Goal: Communication & Community: Share content

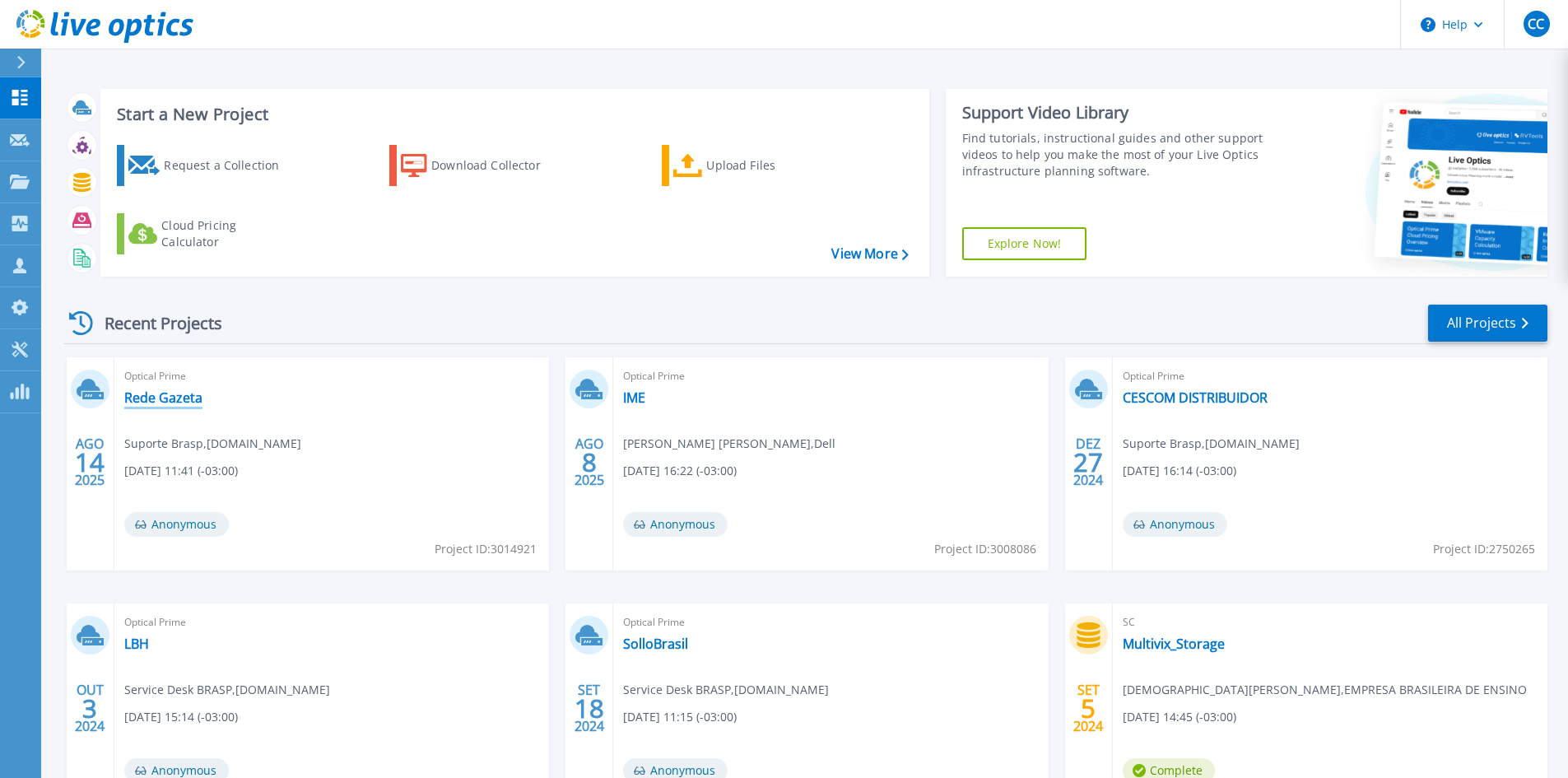
click at [181, 401] on link "Rede Gazeta" at bounding box center [164, 397] width 78 height 17
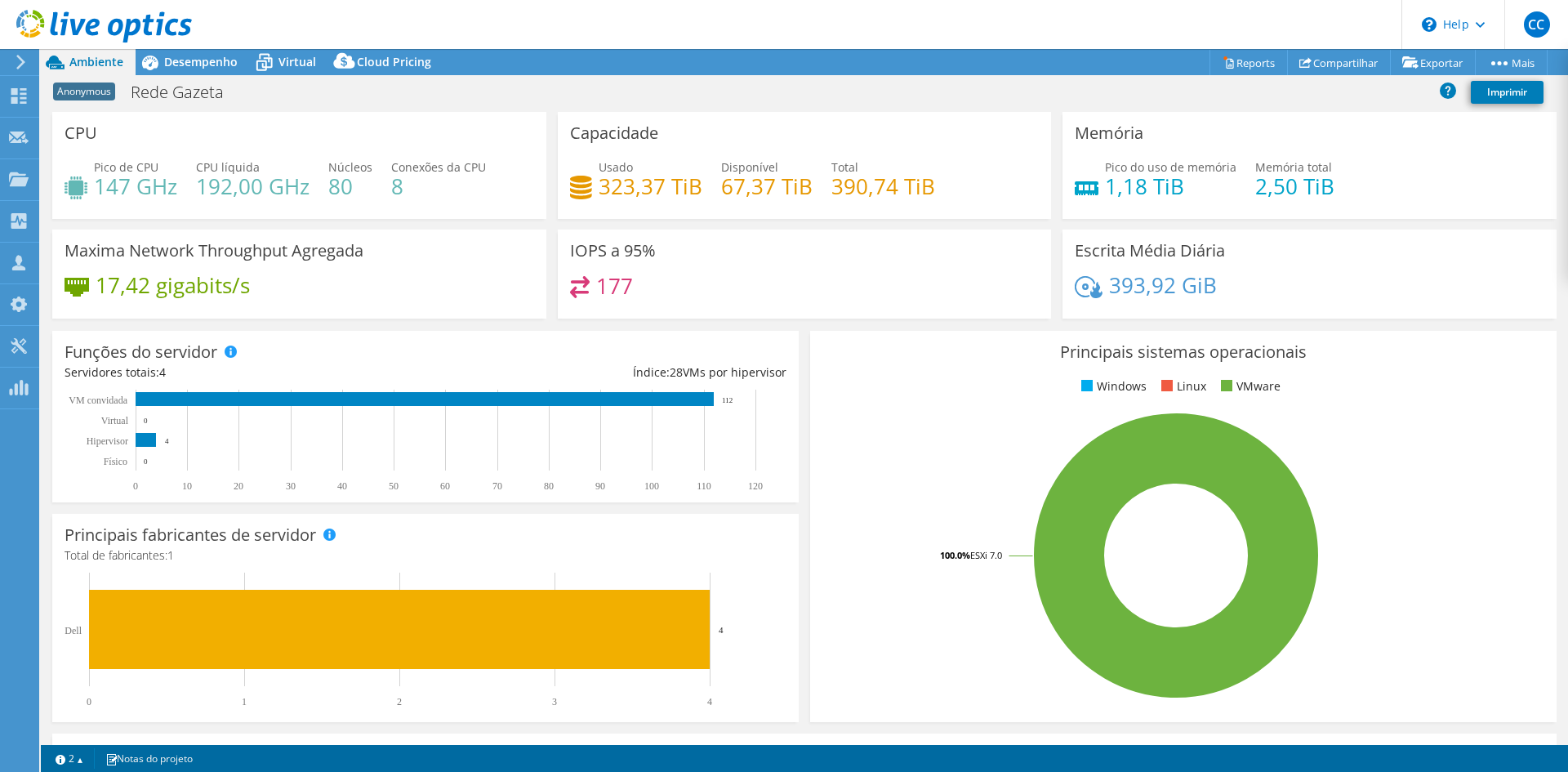
select select "USD"
click at [1340, 62] on link "Compartilhar" at bounding box center [1340, 62] width 104 height 26
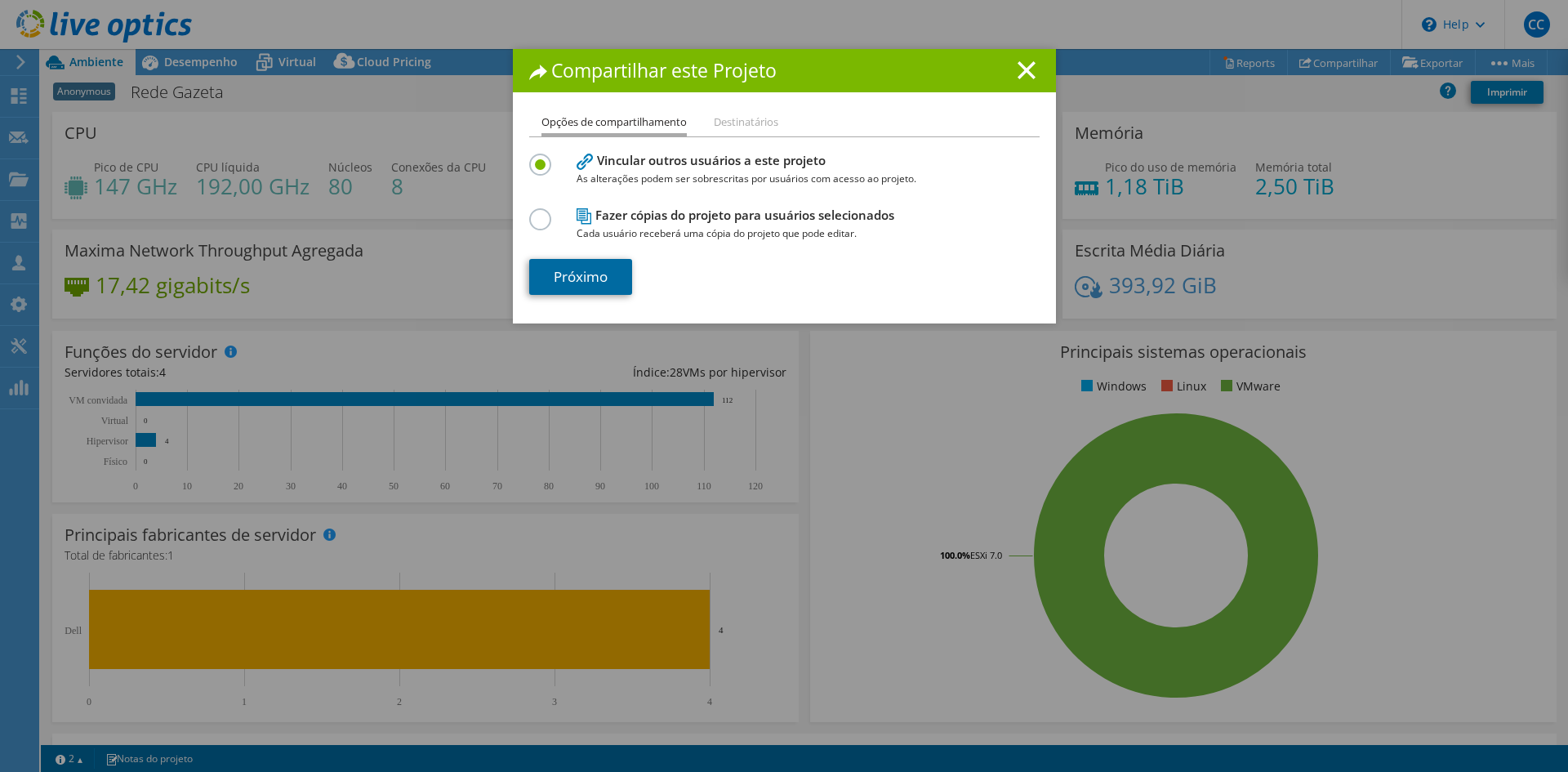
click at [584, 275] on link "Próximo" at bounding box center [581, 277] width 103 height 36
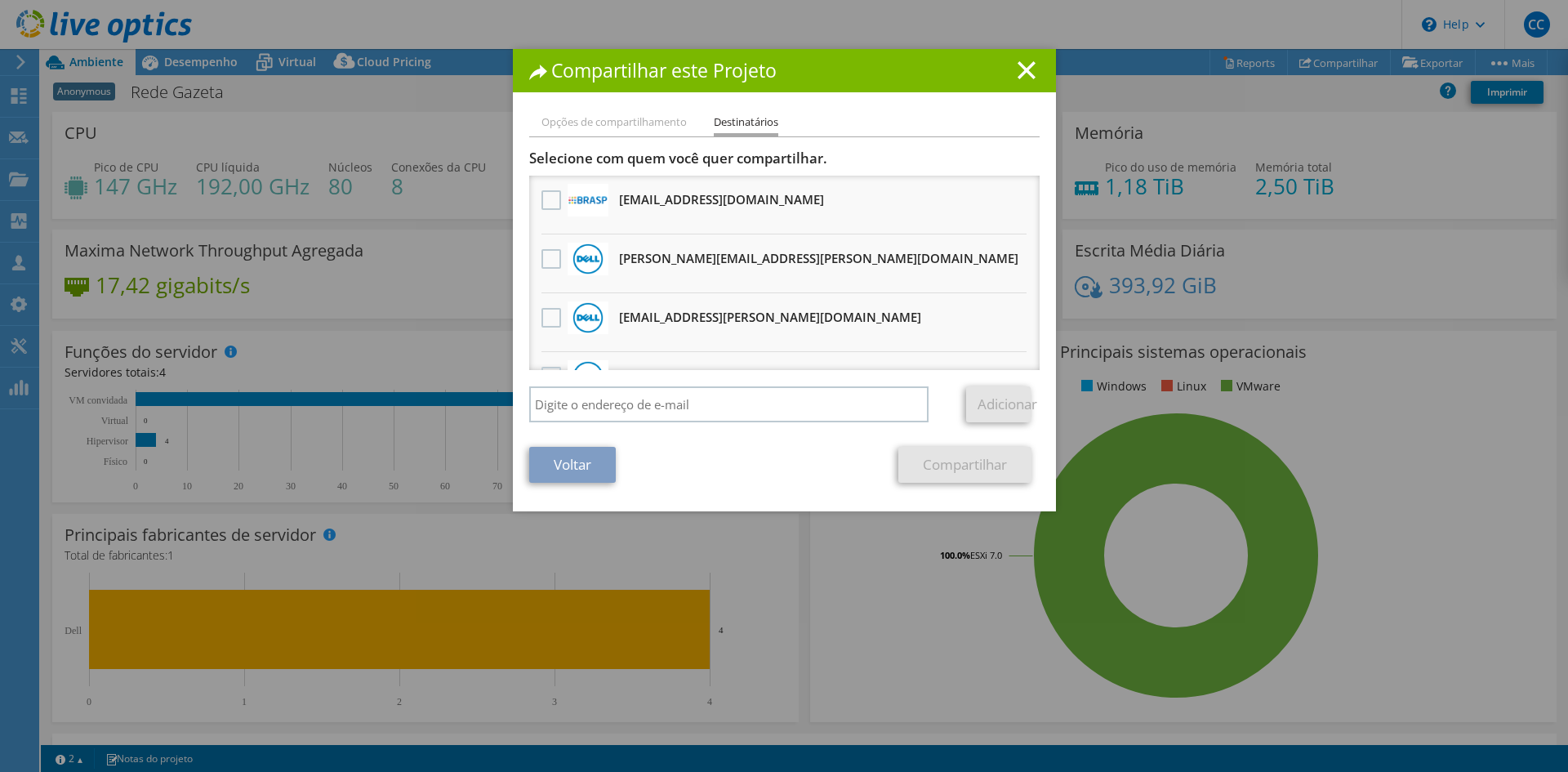
scroll to position [69, 0]
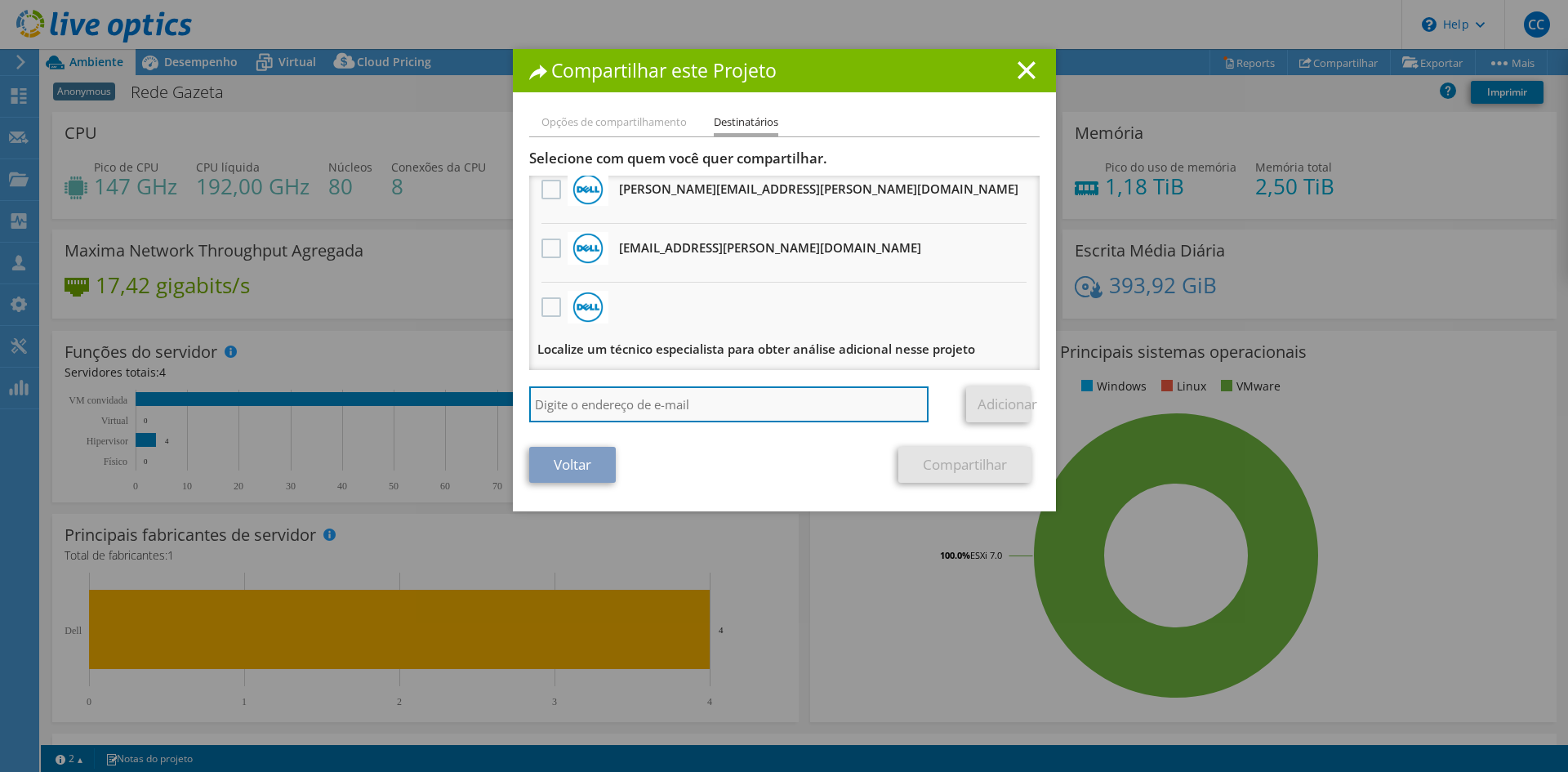
click at [579, 412] on input "search" at bounding box center [729, 404] width 400 height 36
type input "mbrum@brasp.com.br"
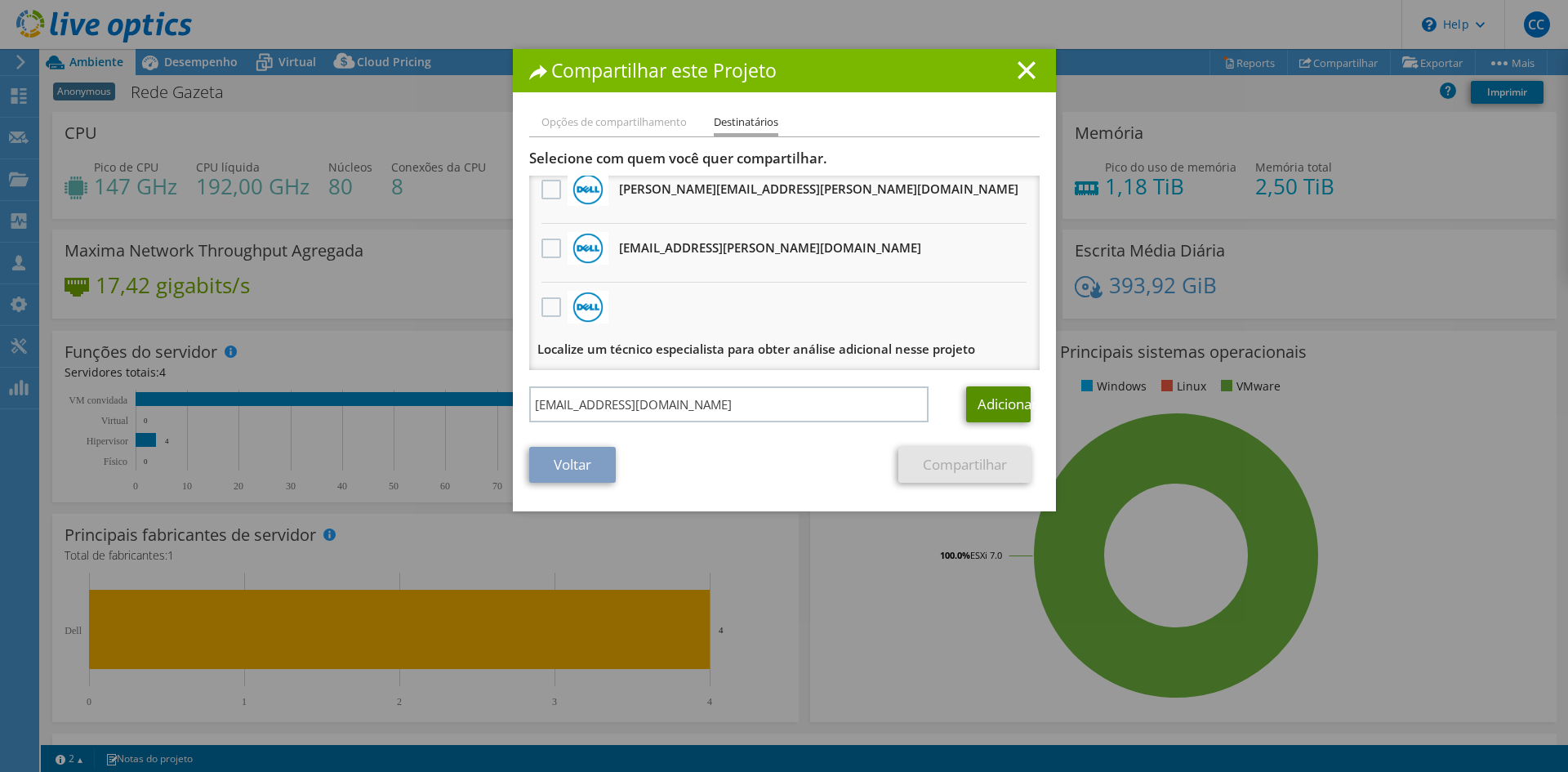
click at [994, 399] on link "Adicionar" at bounding box center [999, 404] width 64 height 36
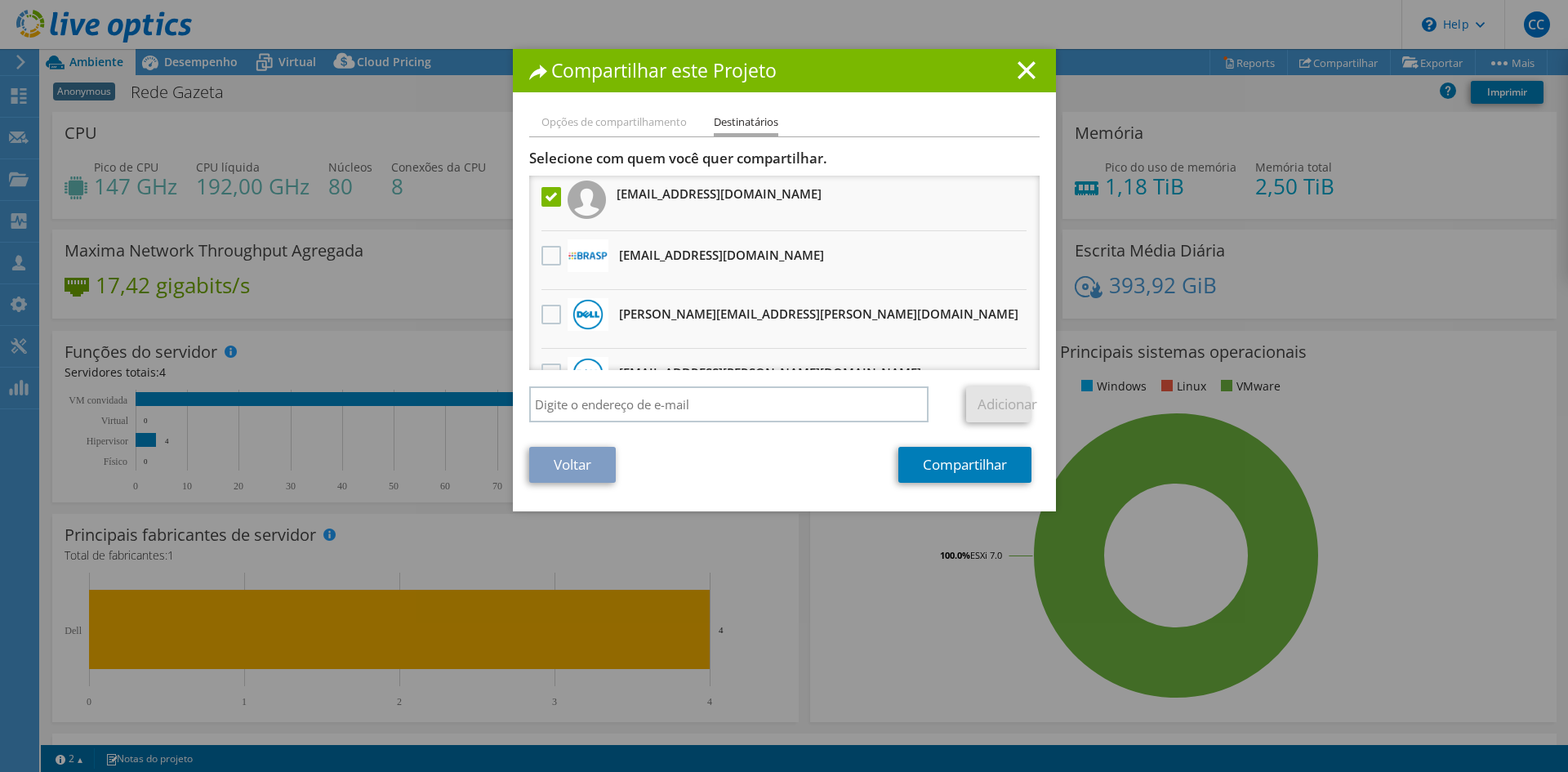
scroll to position [0, 0]
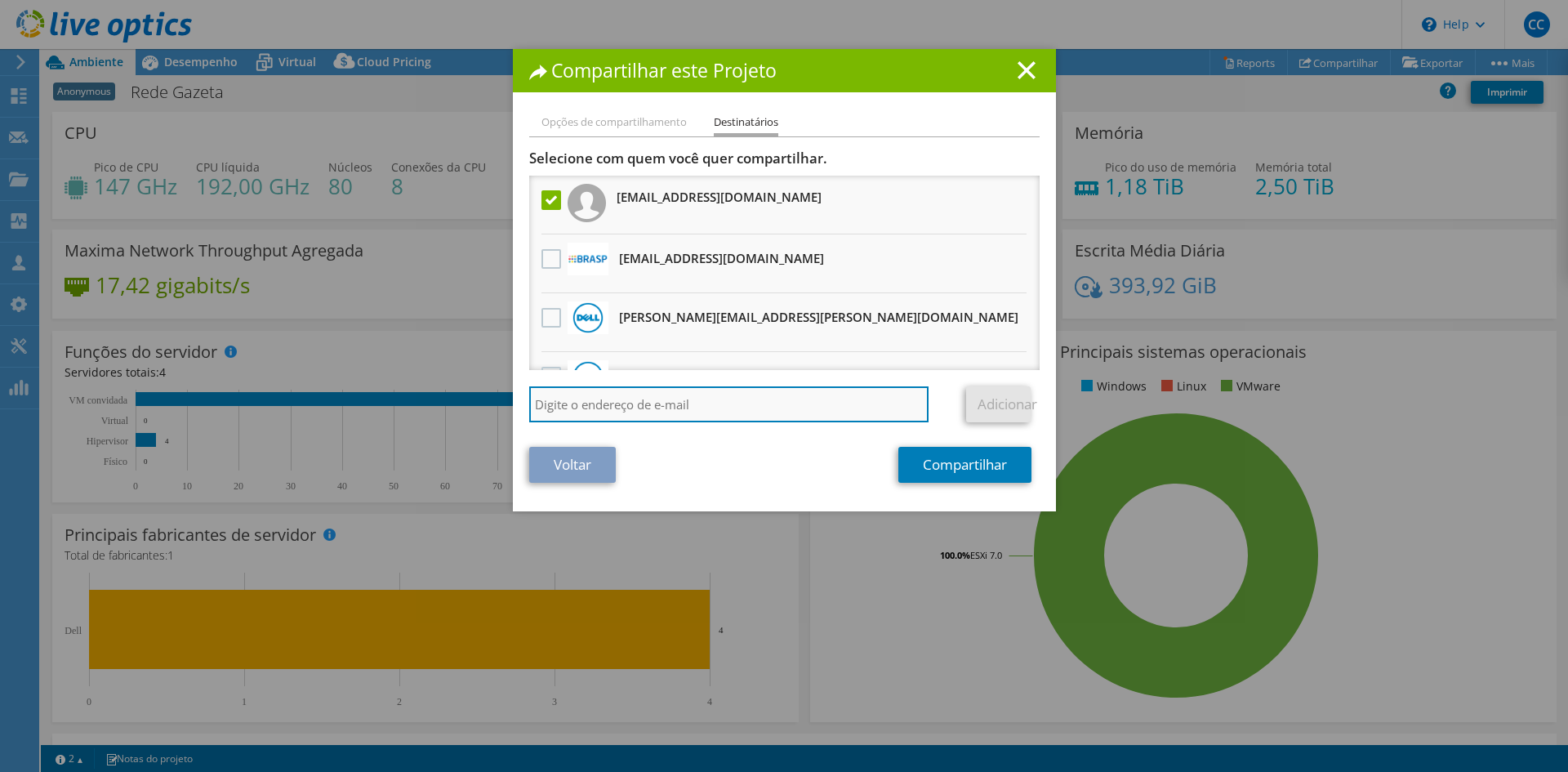
click at [551, 407] on input "search" at bounding box center [729, 404] width 400 height 36
type input "jefferson@brasp.com.br"
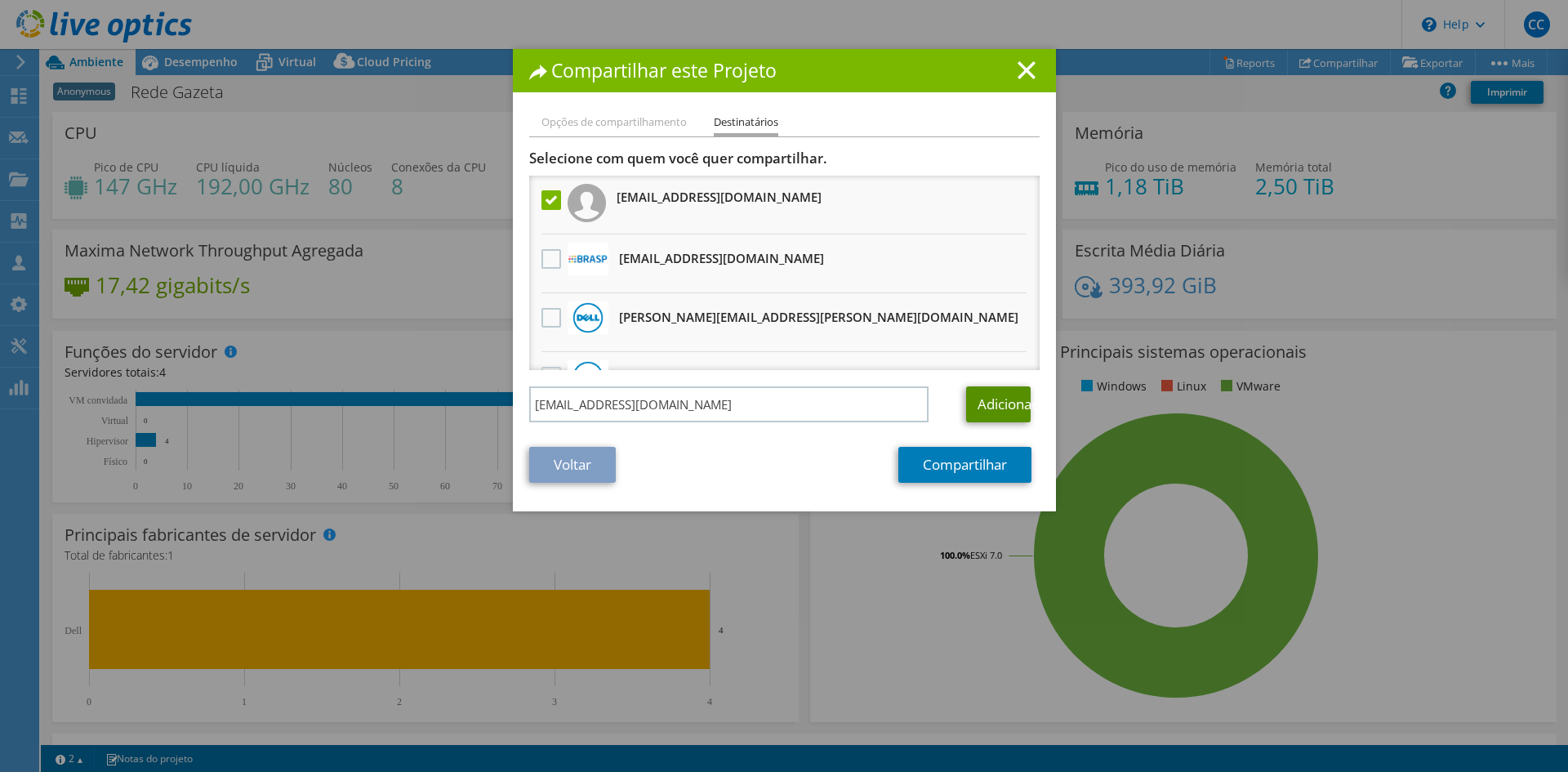
click at [1010, 404] on link "Adicionar" at bounding box center [999, 404] width 64 height 36
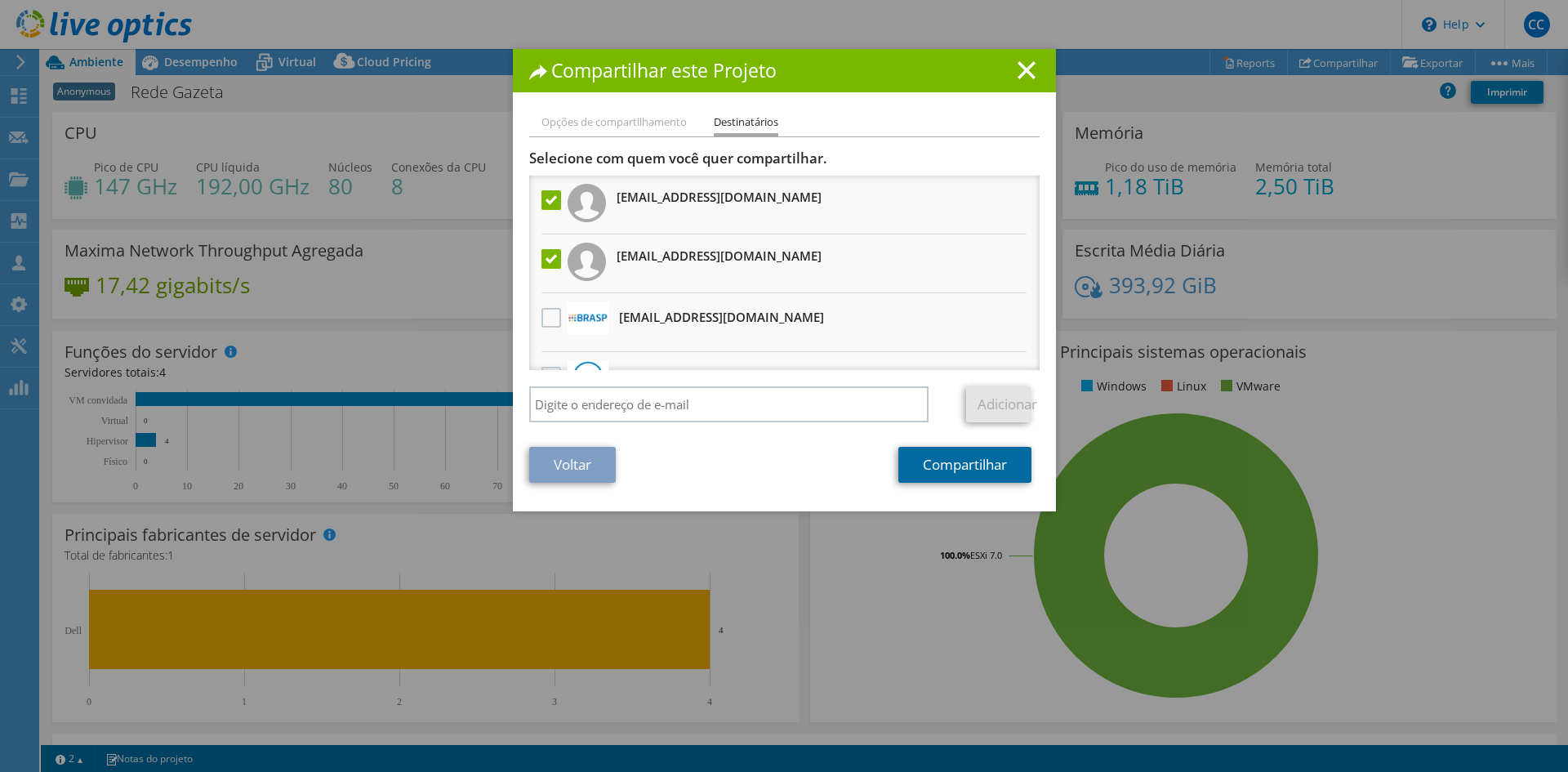
click at [974, 466] on link "Compartilhar" at bounding box center [964, 465] width 133 height 36
